Goal: Information Seeking & Learning: Learn about a topic

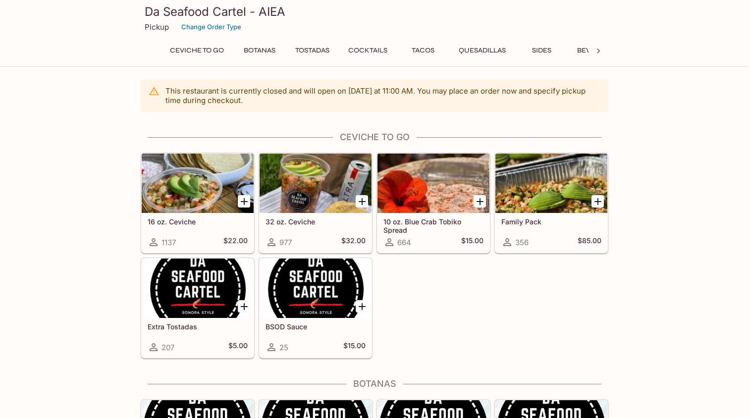
click at [537, 200] on div at bounding box center [551, 183] width 112 height 59
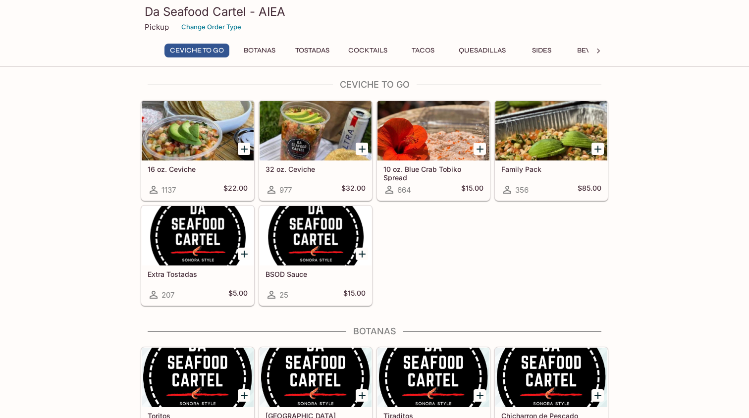
scroll to position [47, 0]
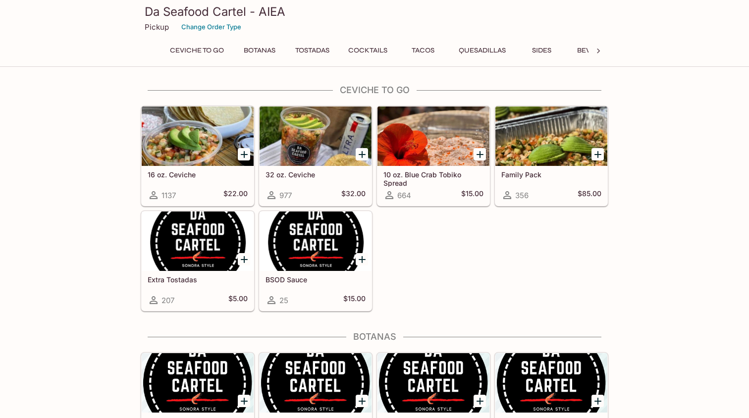
click at [531, 172] on h5 "Family Pack" at bounding box center [551, 174] width 100 height 8
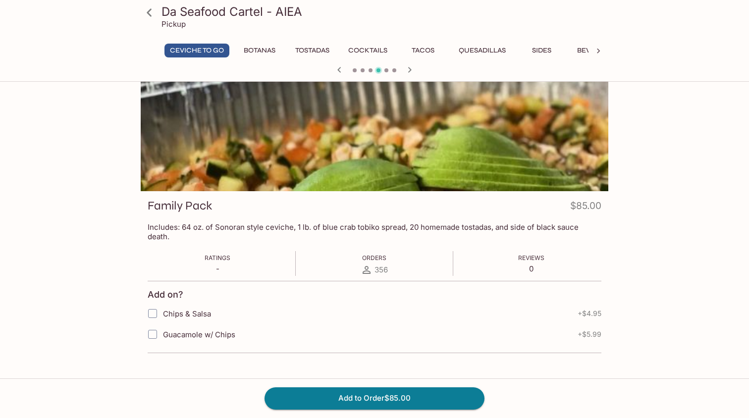
scroll to position [36, 0]
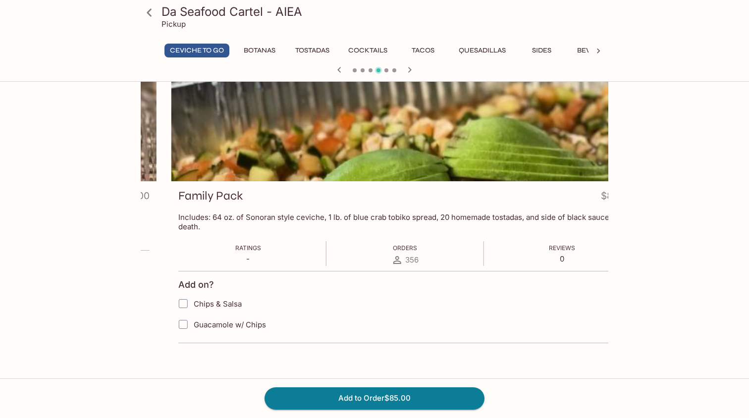
click at [439, 219] on p "Includes: 64 oz. of Sonoran style ceviche, 1 lb. of blue crab tobiko spread, 20…" at bounding box center [405, 222] width 454 height 19
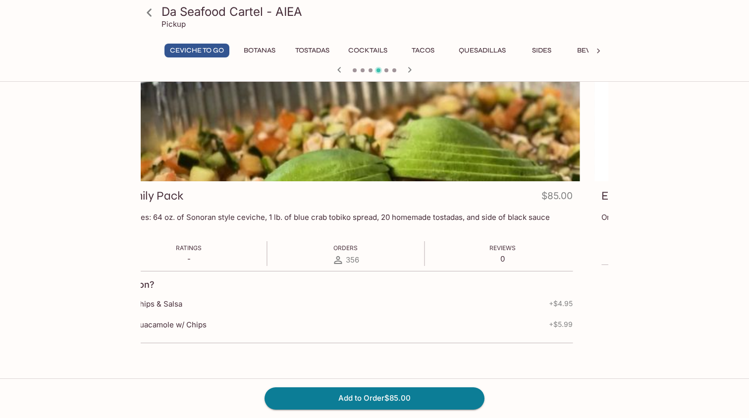
click at [393, 223] on p "Includes: 64 oz. of Sonoran style ceviche, 1 lb. of blue crab tobiko spread, 20…" at bounding box center [346, 222] width 454 height 19
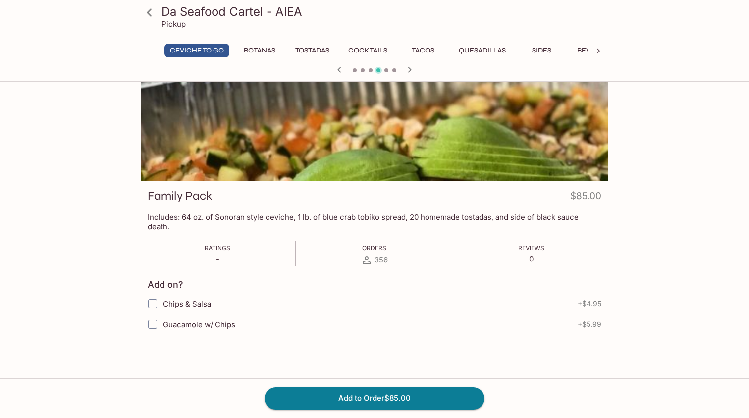
scroll to position [47, 0]
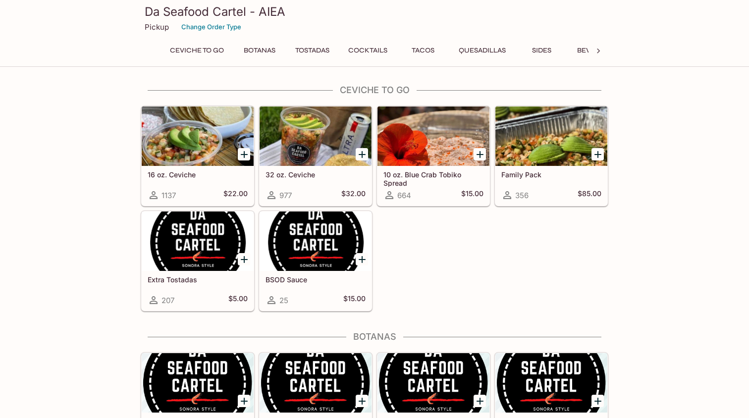
click at [289, 144] on div at bounding box center [316, 136] width 112 height 59
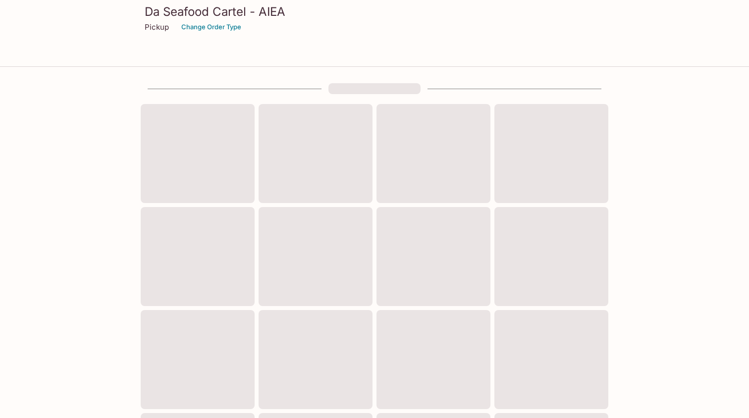
scroll to position [47, 0]
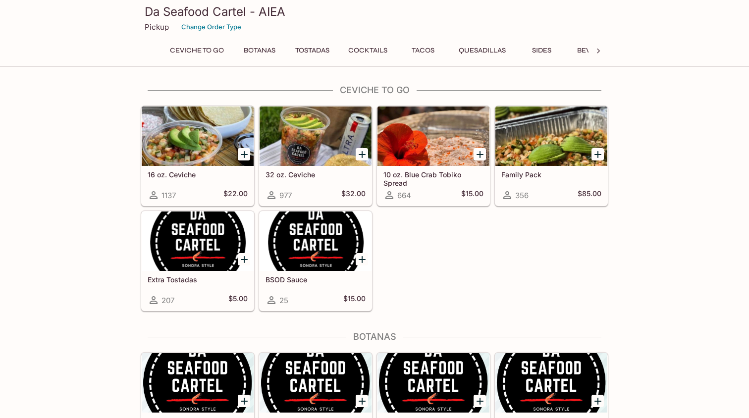
click at [394, 148] on div at bounding box center [434, 136] width 112 height 59
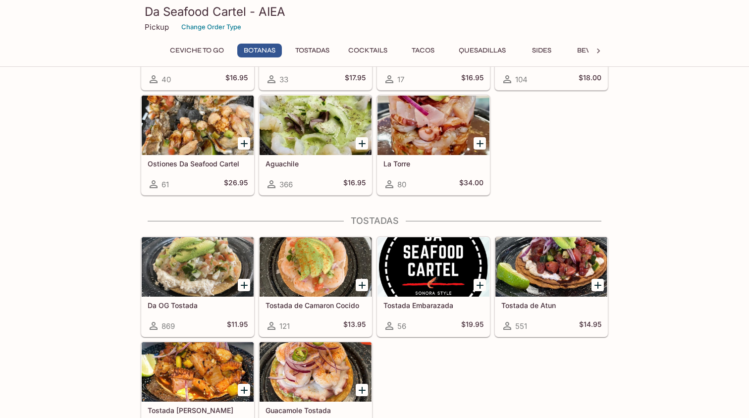
scroll to position [413, 0]
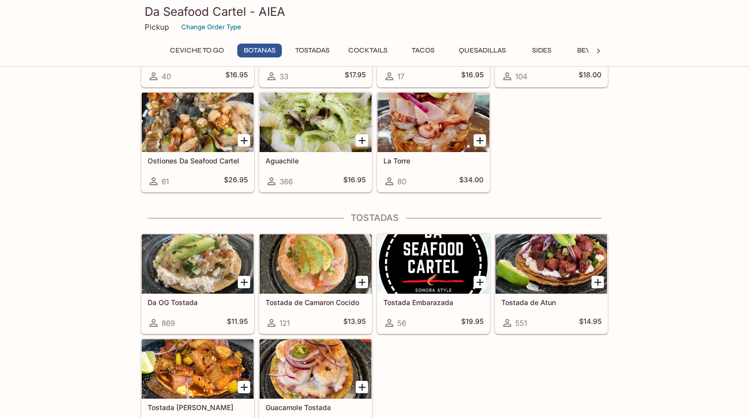
click at [317, 122] on div at bounding box center [316, 122] width 112 height 59
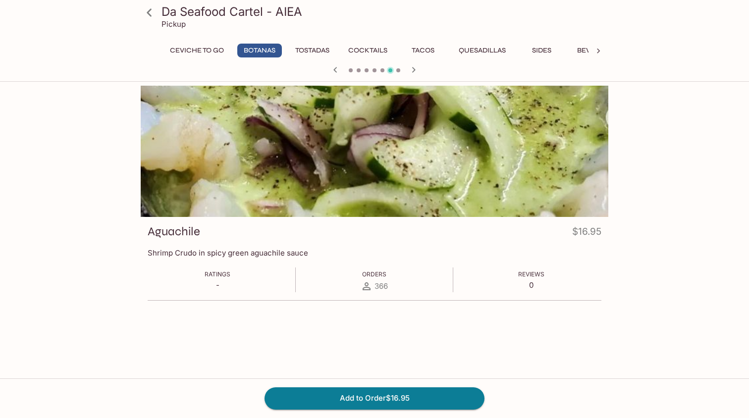
click at [412, 66] on icon "button" at bounding box center [414, 70] width 12 height 12
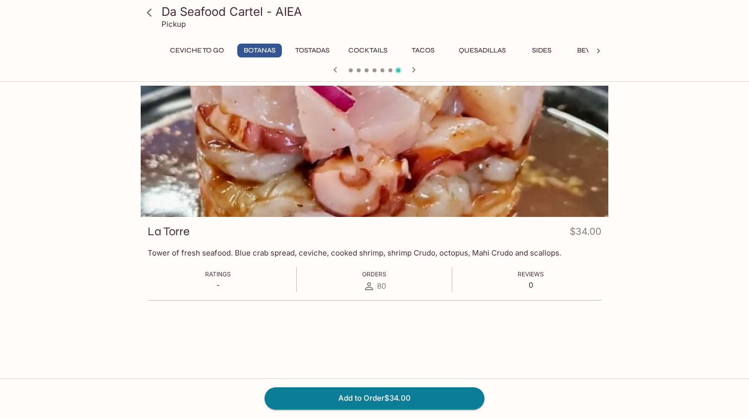
click at [335, 70] on icon "button" at bounding box center [334, 69] width 3 height 5
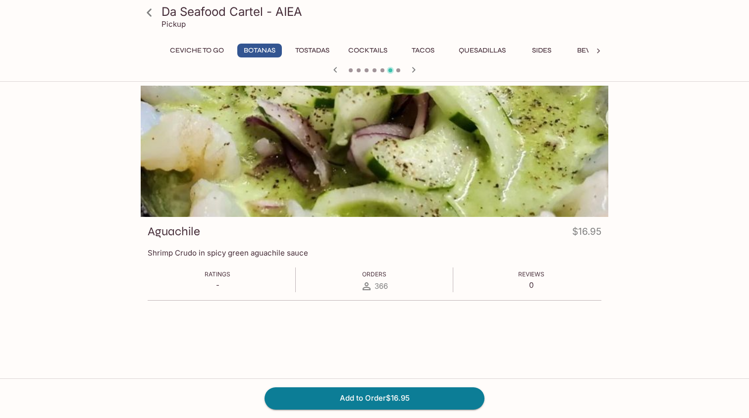
click at [335, 70] on icon "button" at bounding box center [334, 69] width 3 height 5
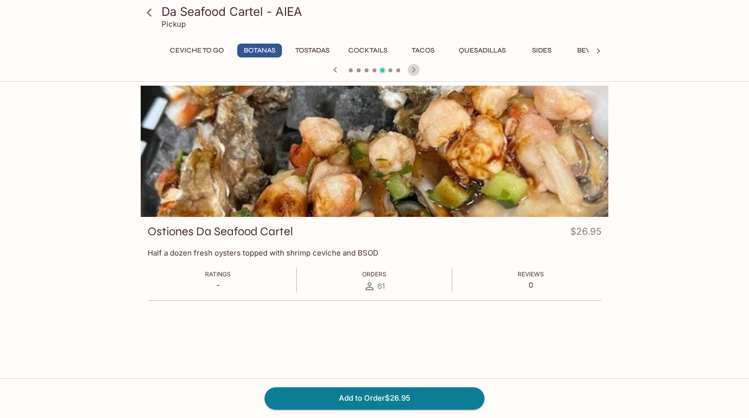
click at [415, 73] on icon "button" at bounding box center [414, 70] width 12 height 12
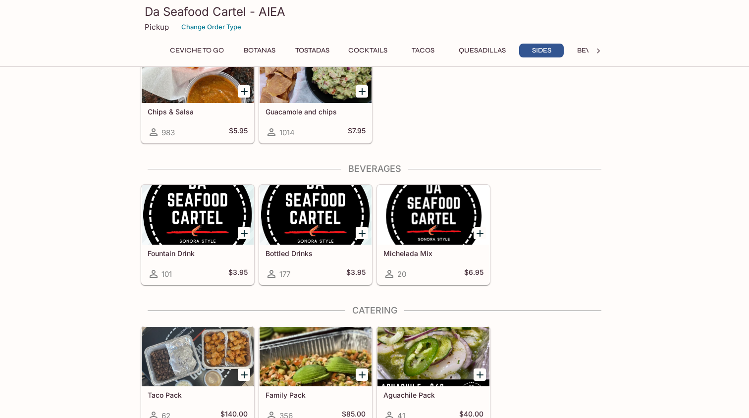
scroll to position [1494, 0]
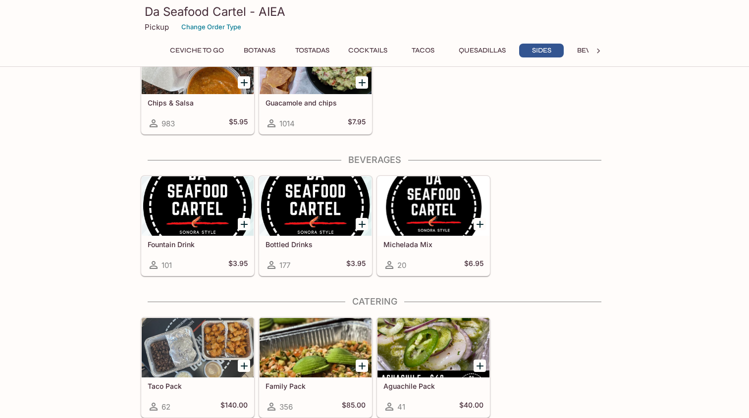
click at [413, 340] on div at bounding box center [434, 347] width 112 height 59
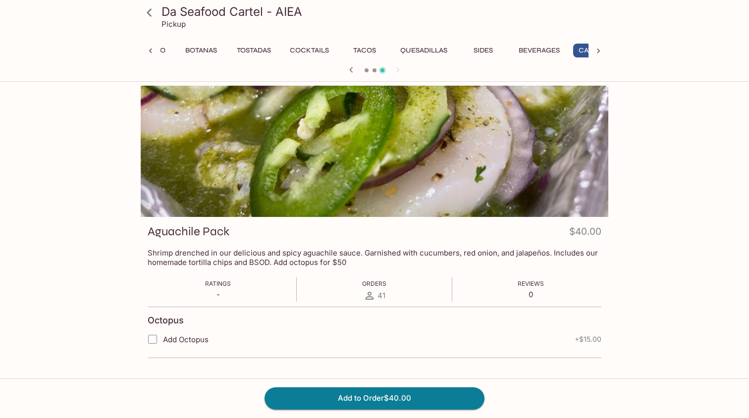
scroll to position [0, 93]
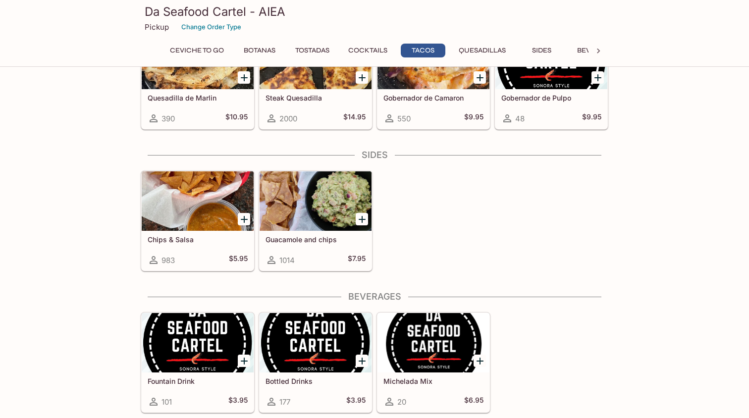
scroll to position [1494, 0]
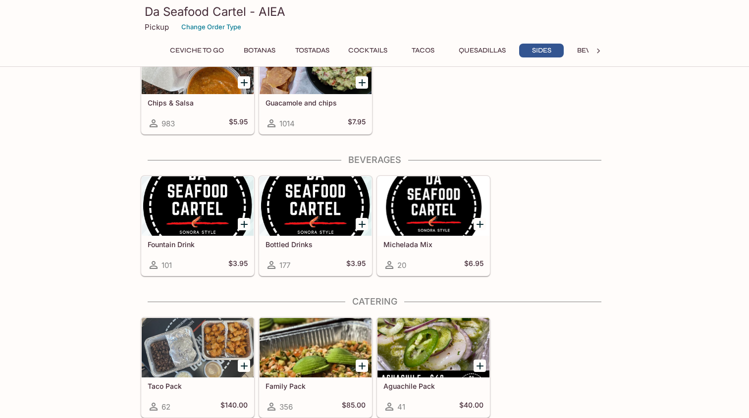
click at [317, 358] on div at bounding box center [316, 347] width 112 height 59
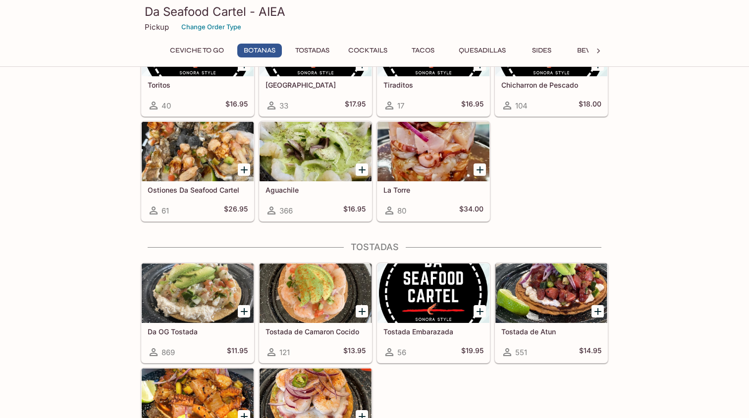
scroll to position [378, 0]
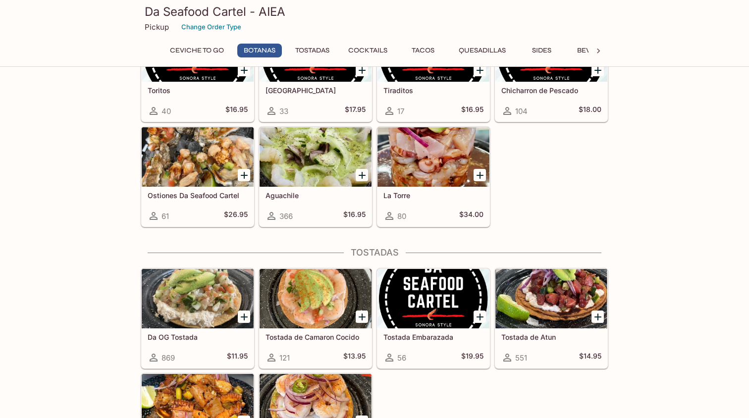
click at [423, 159] on div at bounding box center [434, 156] width 112 height 59
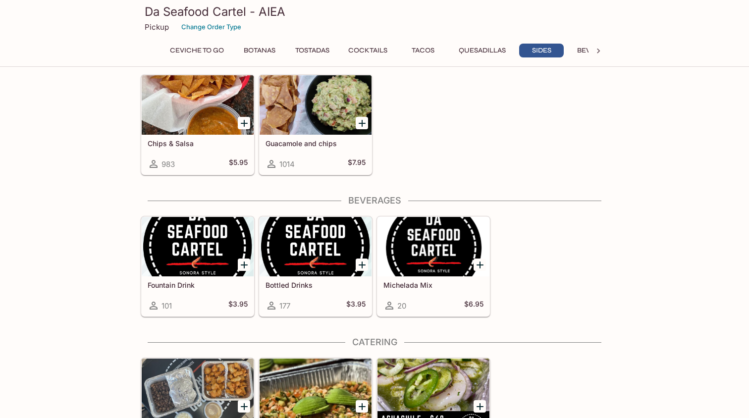
scroll to position [1457, 0]
